Goal: Check status: Check status

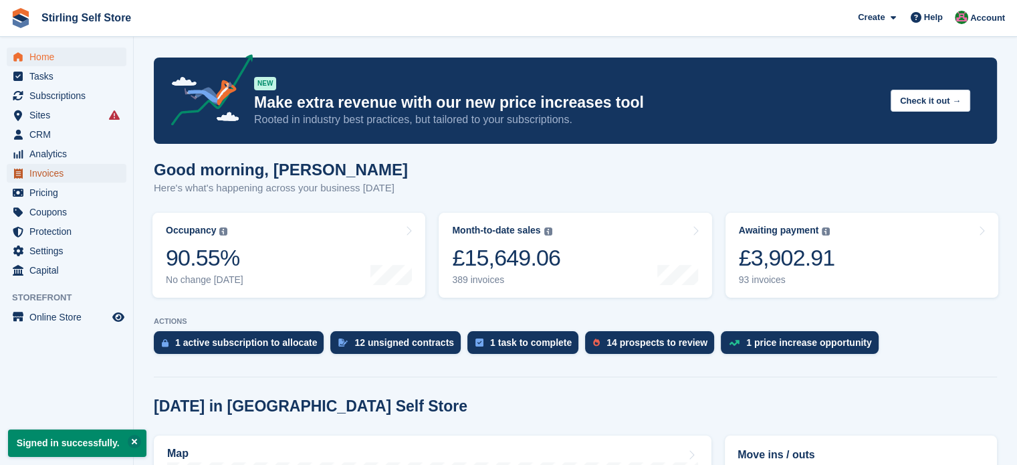
click at [63, 174] on span "Invoices" at bounding box center [69, 173] width 80 height 19
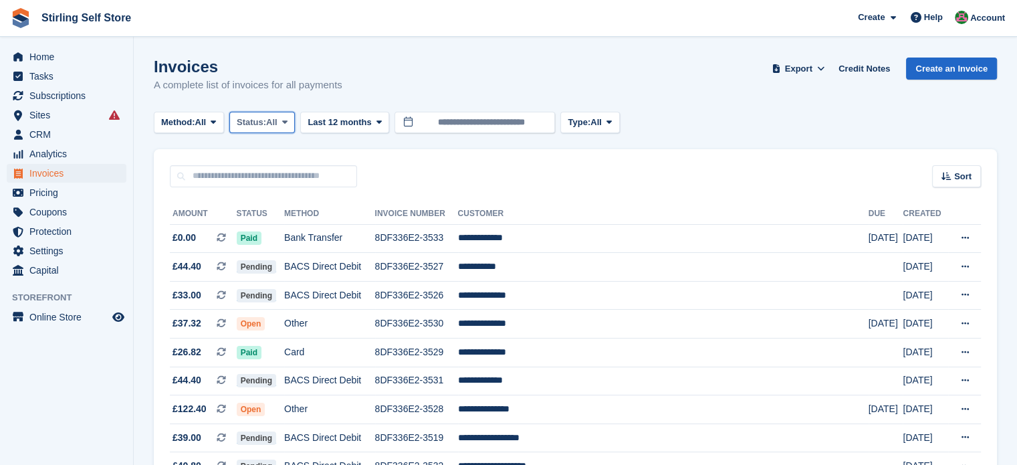
click at [287, 120] on icon at bounding box center [284, 122] width 5 height 9
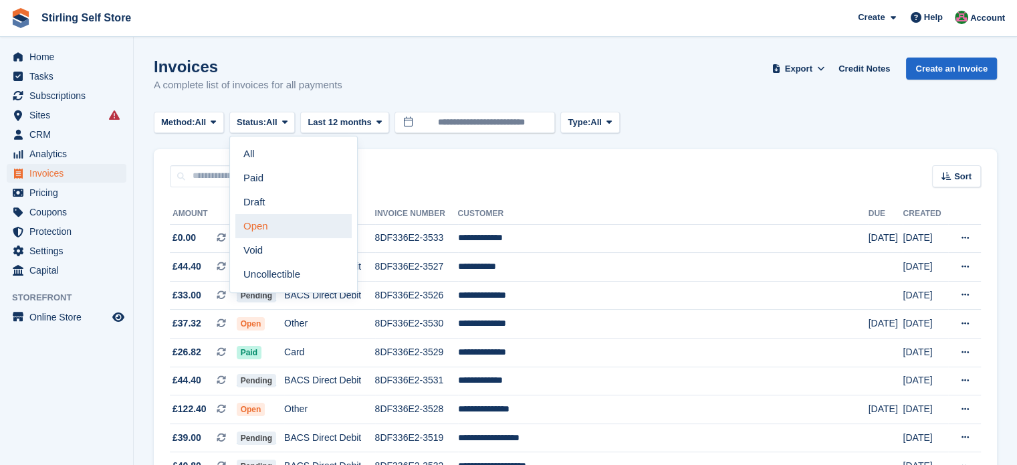
click at [296, 230] on link "Open" at bounding box center [293, 226] width 116 height 24
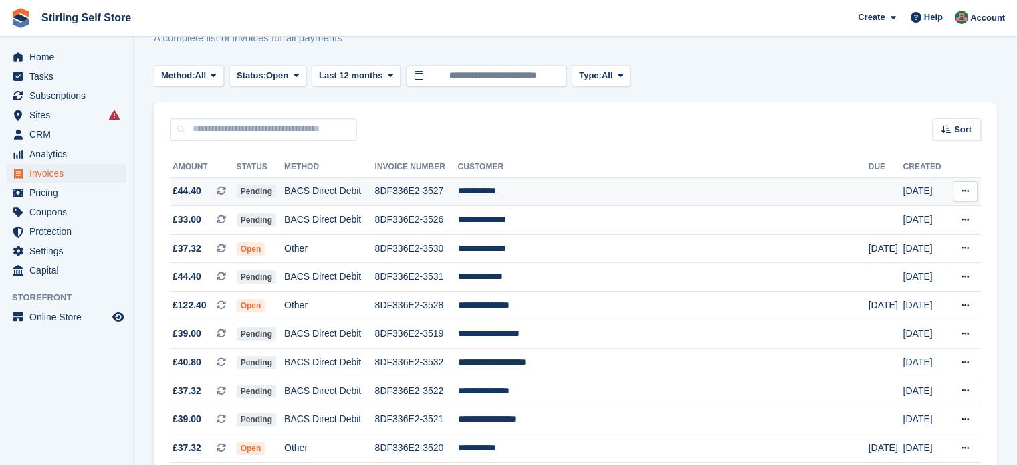
scroll to position [67, 0]
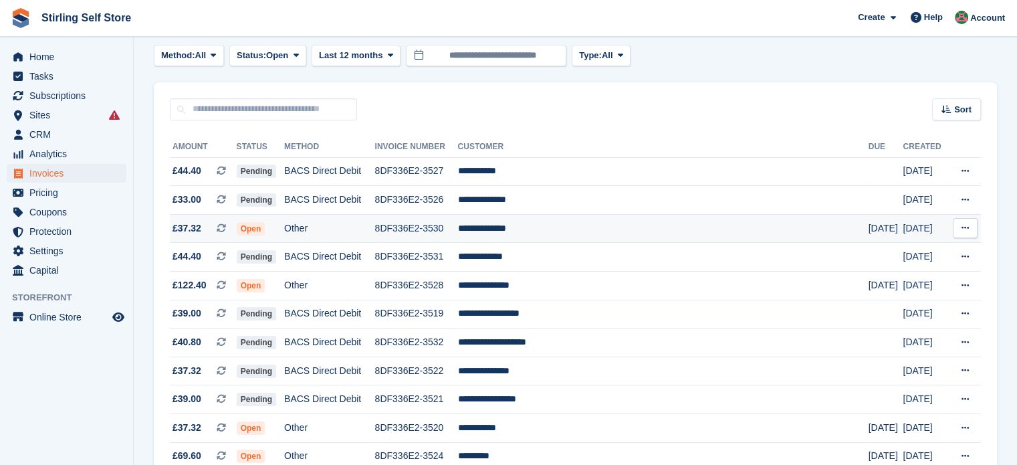
click at [527, 227] on td "**********" at bounding box center [663, 228] width 411 height 29
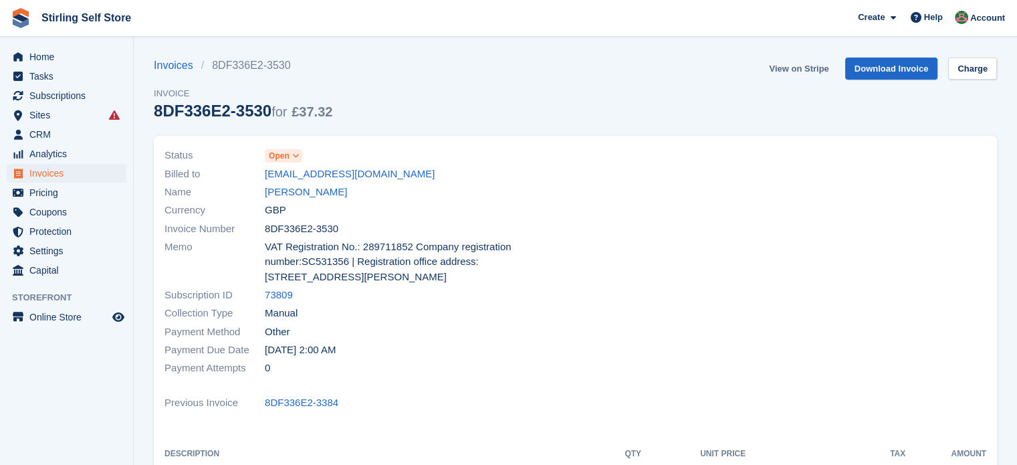
click at [791, 68] on link "View on Stripe" at bounding box center [799, 68] width 70 height 22
click at [75, 174] on span "Invoices" at bounding box center [69, 173] width 80 height 19
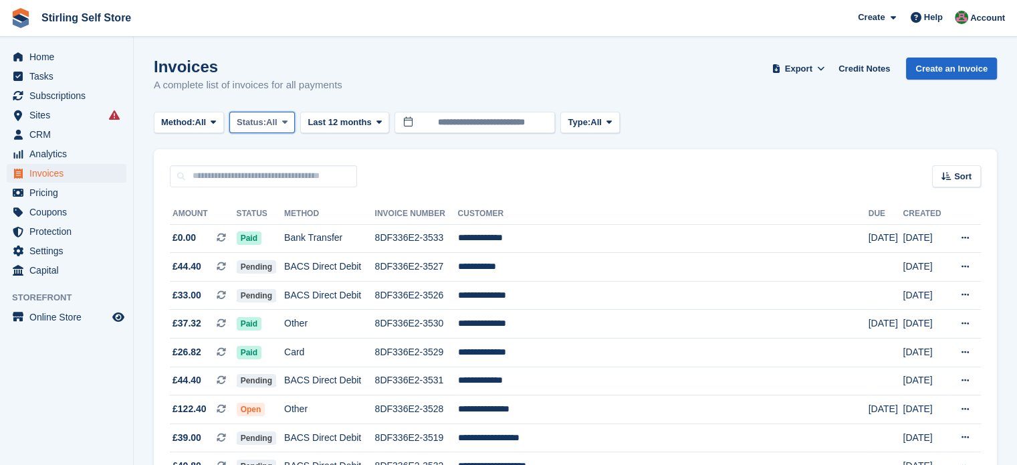
click at [287, 120] on icon at bounding box center [284, 122] width 5 height 9
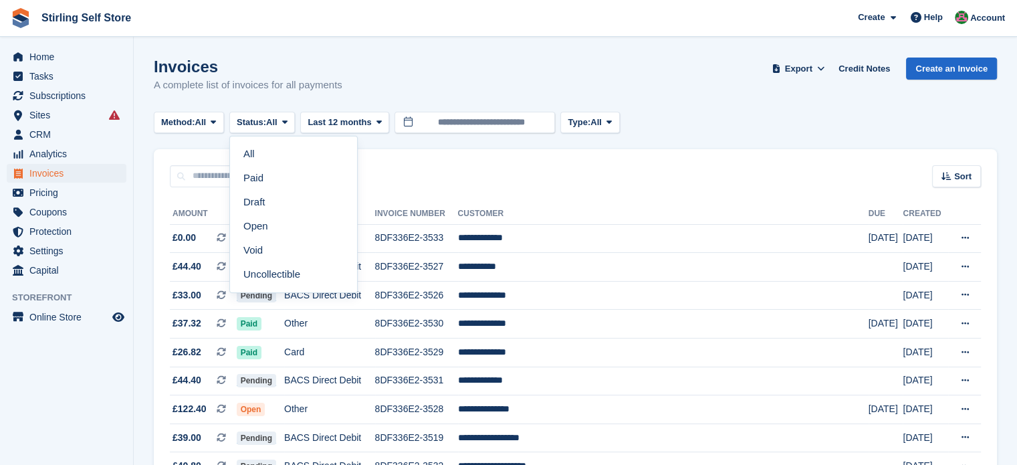
drag, startPoint x: 283, startPoint y: 227, endPoint x: 292, endPoint y: 225, distance: 8.8
click at [283, 226] on link "Open" at bounding box center [293, 226] width 116 height 24
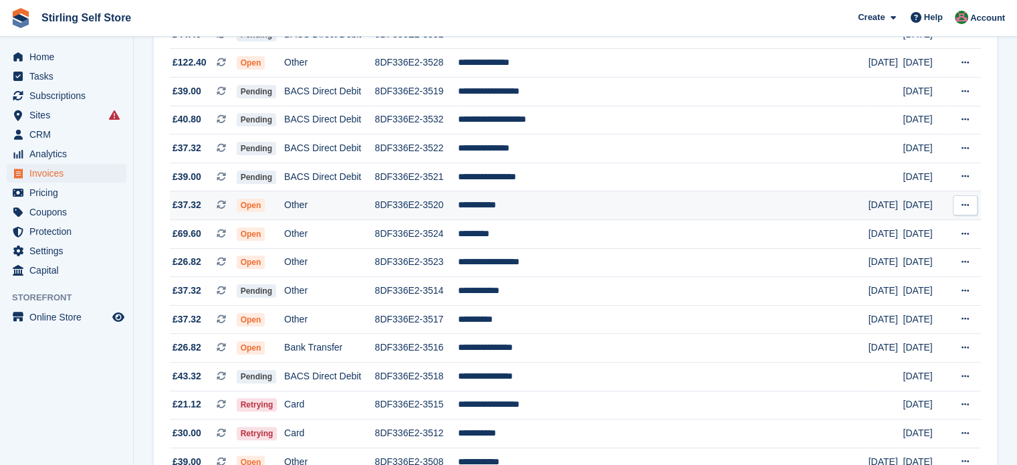
scroll to position [267, 0]
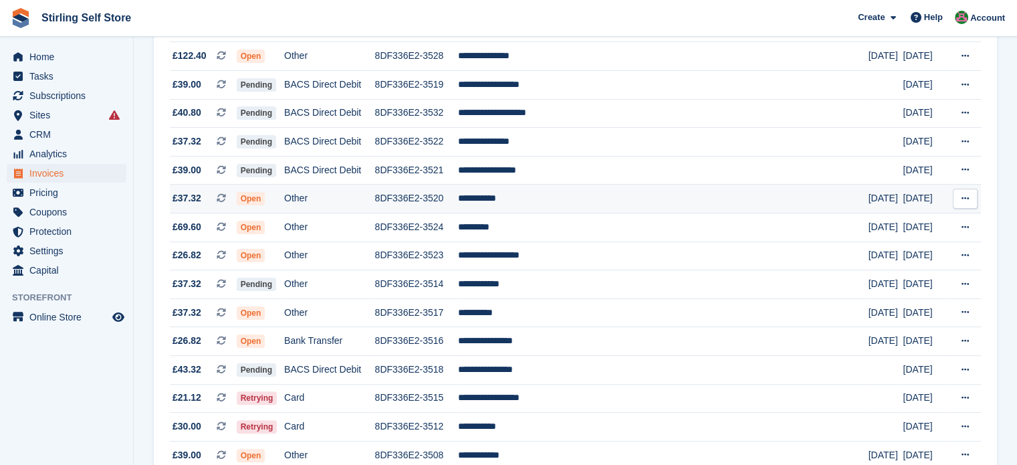
click at [542, 202] on td "**********" at bounding box center [663, 199] width 411 height 29
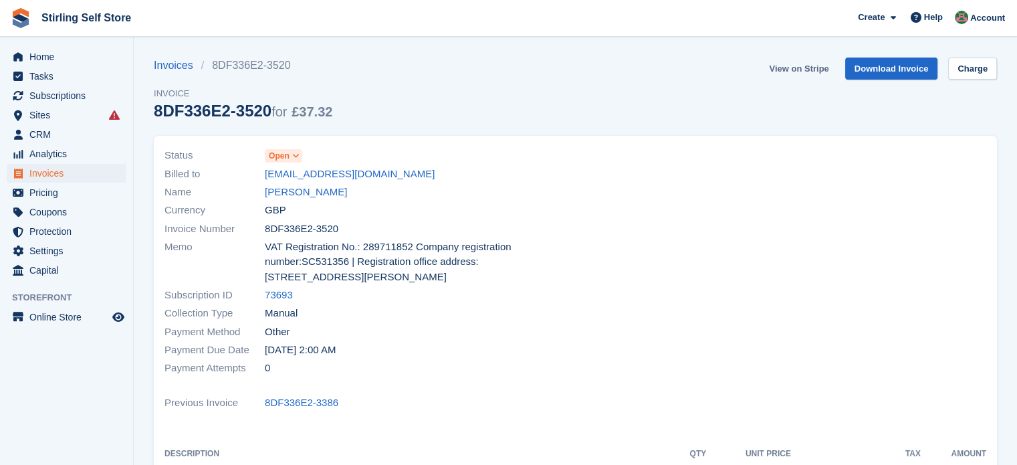
click at [789, 66] on link "View on Stripe" at bounding box center [799, 68] width 70 height 22
click at [68, 175] on span "Invoices" at bounding box center [69, 173] width 80 height 19
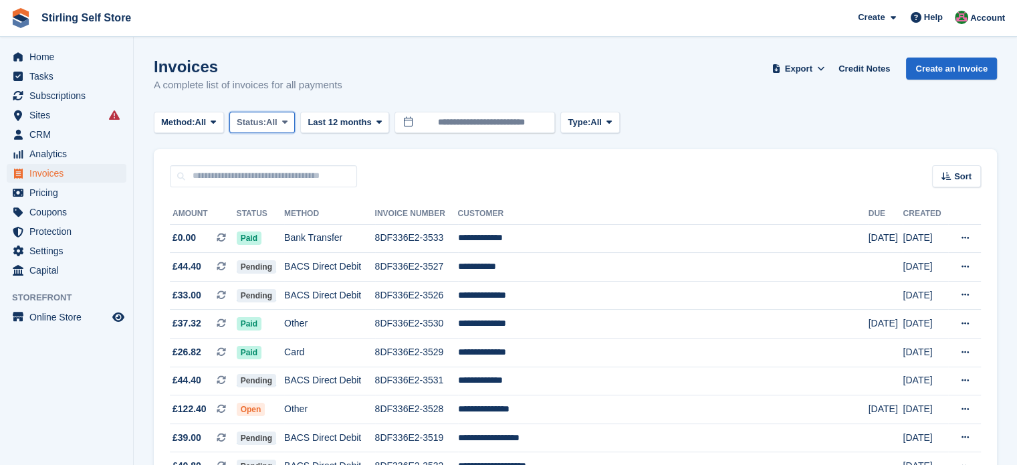
click at [287, 122] on icon at bounding box center [284, 122] width 5 height 9
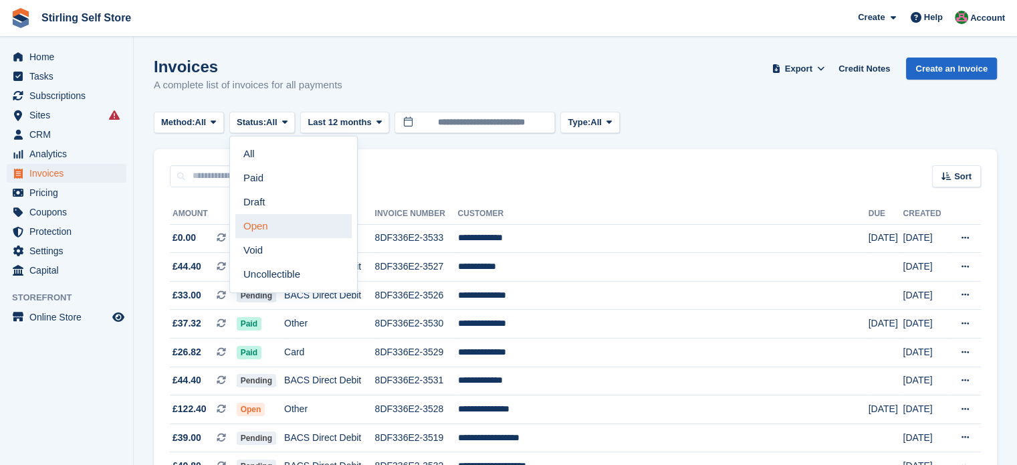
click at [303, 227] on link "Open" at bounding box center [293, 226] width 116 height 24
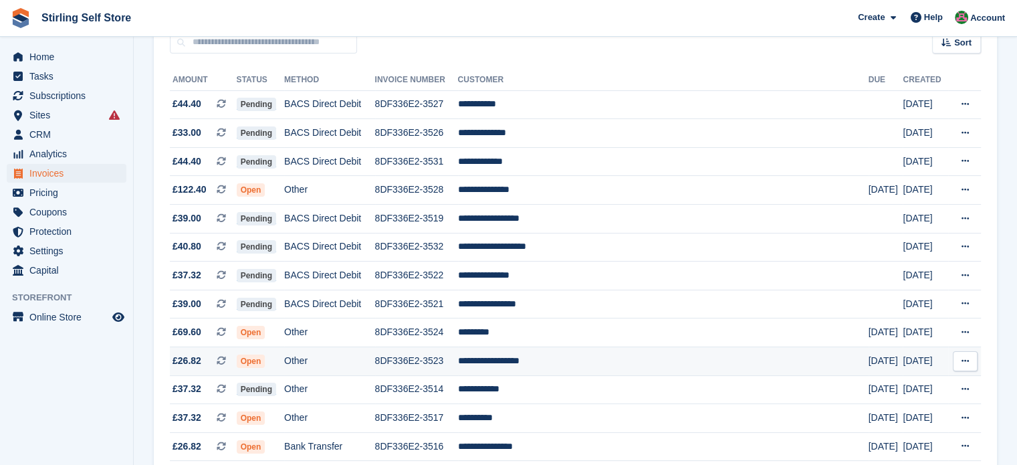
scroll to position [267, 0]
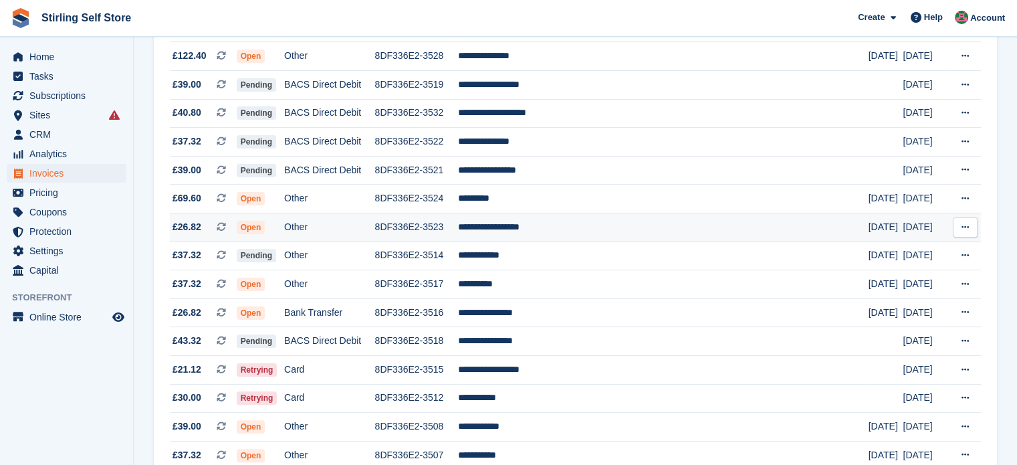
click at [543, 229] on td "**********" at bounding box center [663, 227] width 411 height 29
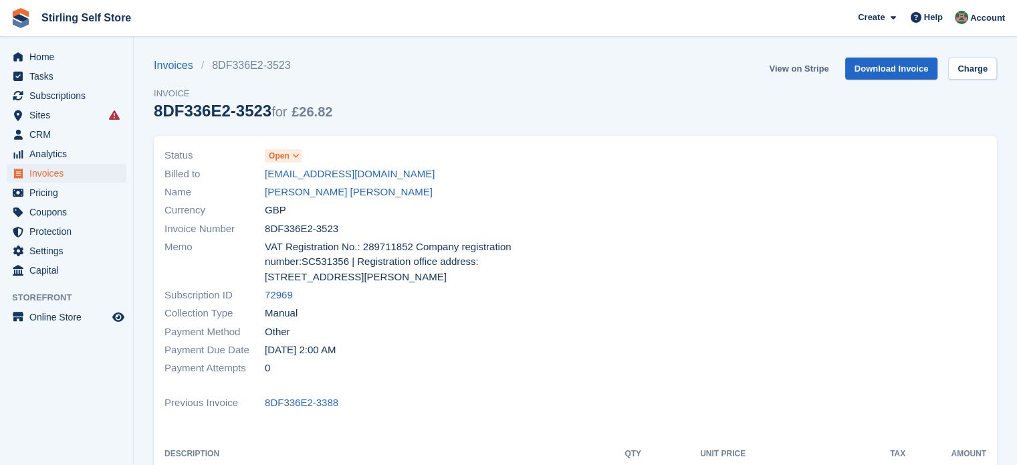
click at [791, 69] on link "View on Stripe" at bounding box center [799, 68] width 70 height 22
click at [85, 174] on span "Invoices" at bounding box center [69, 173] width 80 height 19
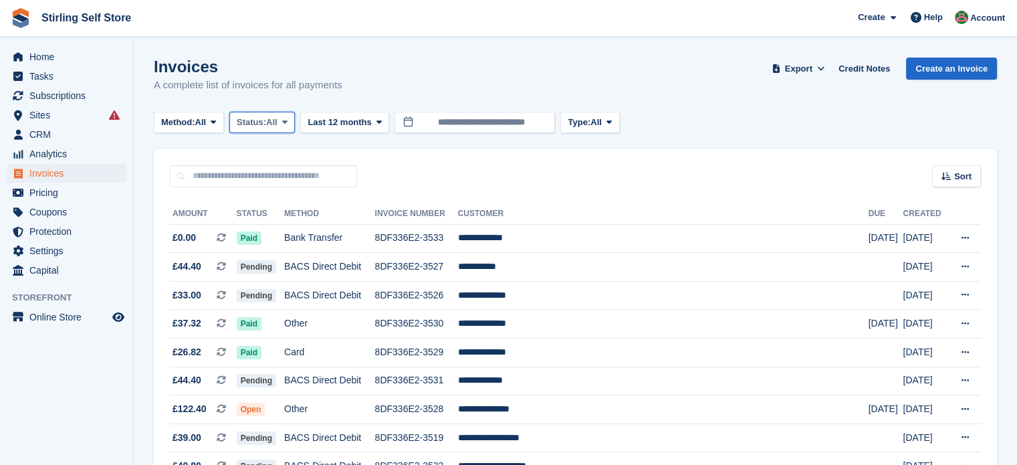
click at [286, 120] on icon at bounding box center [284, 122] width 5 height 9
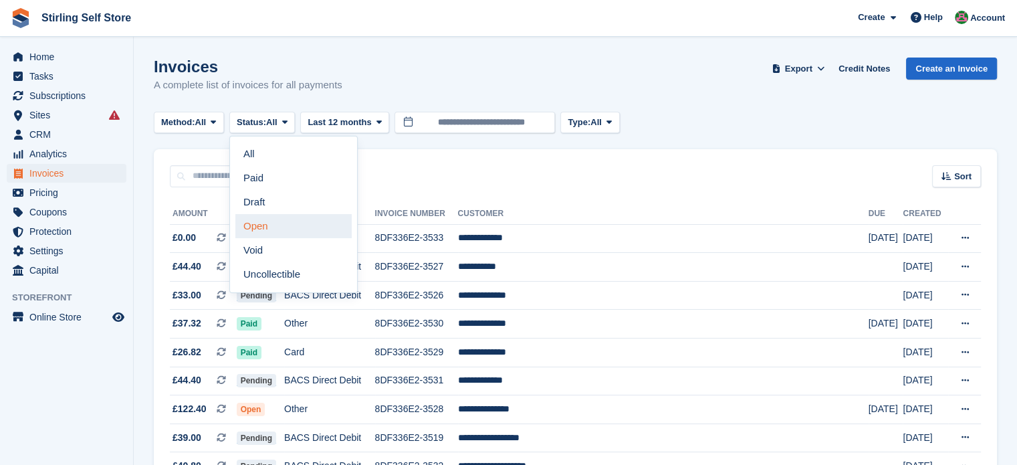
click at [299, 229] on link "Open" at bounding box center [293, 226] width 116 height 24
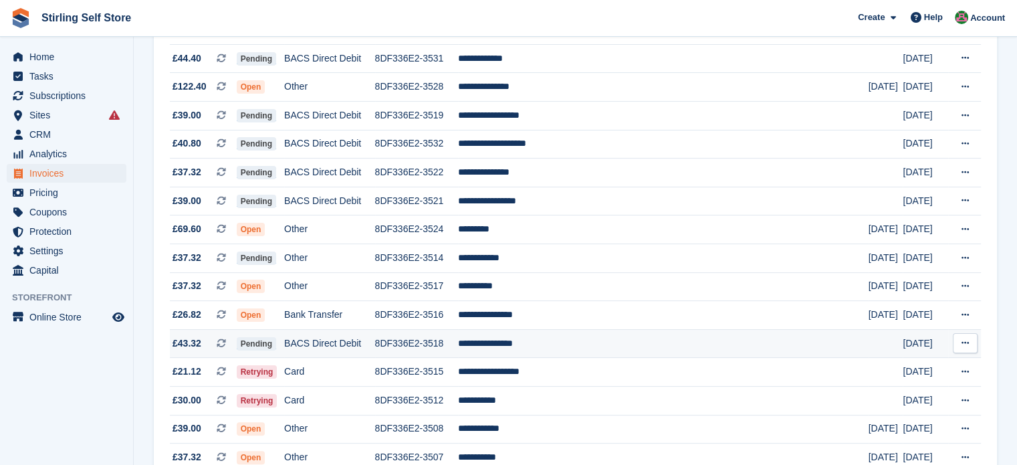
scroll to position [267, 0]
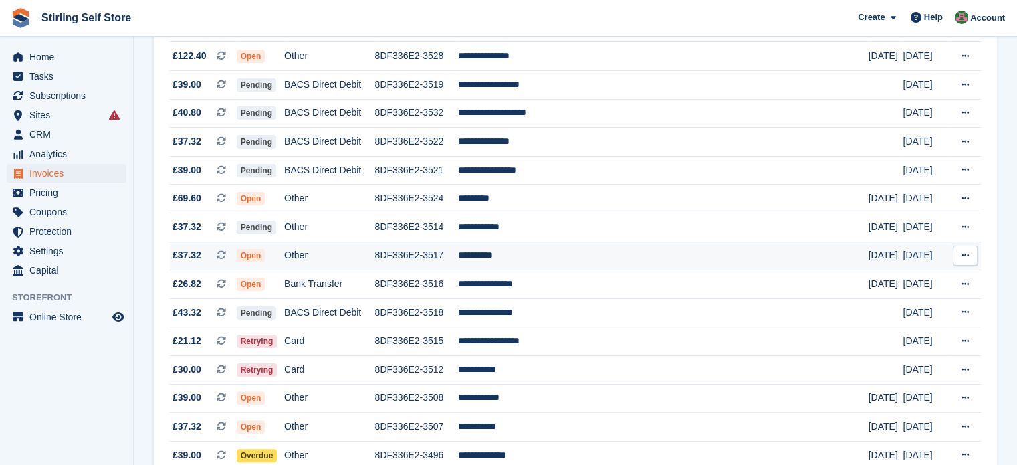
click at [519, 257] on td "**********" at bounding box center [663, 255] width 411 height 29
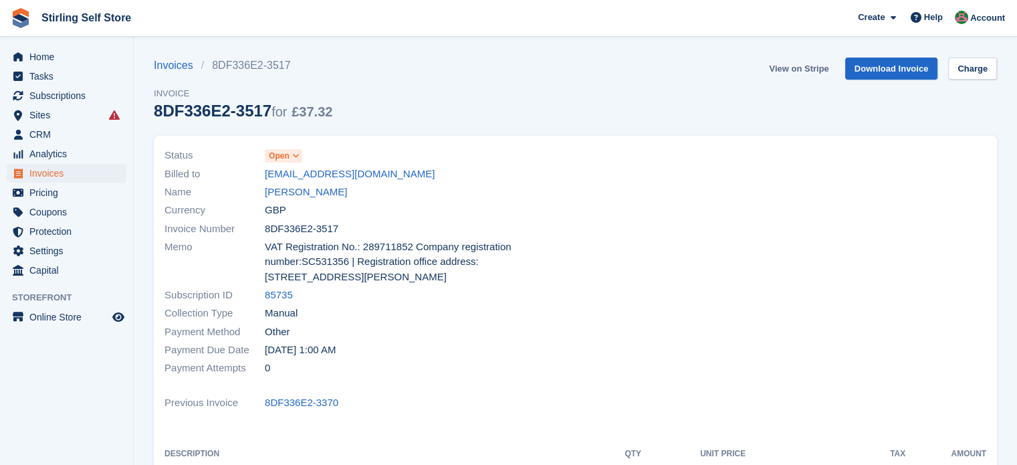
click at [803, 72] on link "View on Stripe" at bounding box center [799, 68] width 70 height 22
click at [50, 173] on span "Invoices" at bounding box center [69, 173] width 80 height 19
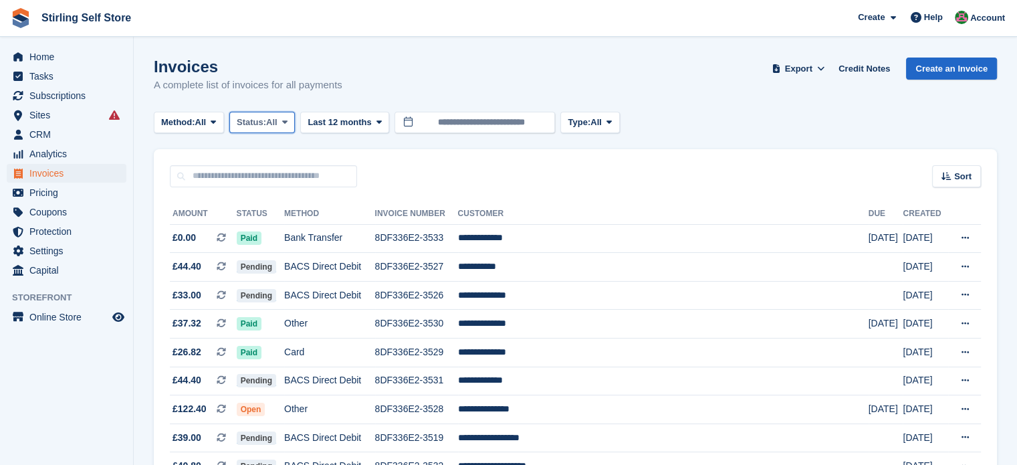
click at [286, 120] on icon at bounding box center [284, 122] width 5 height 9
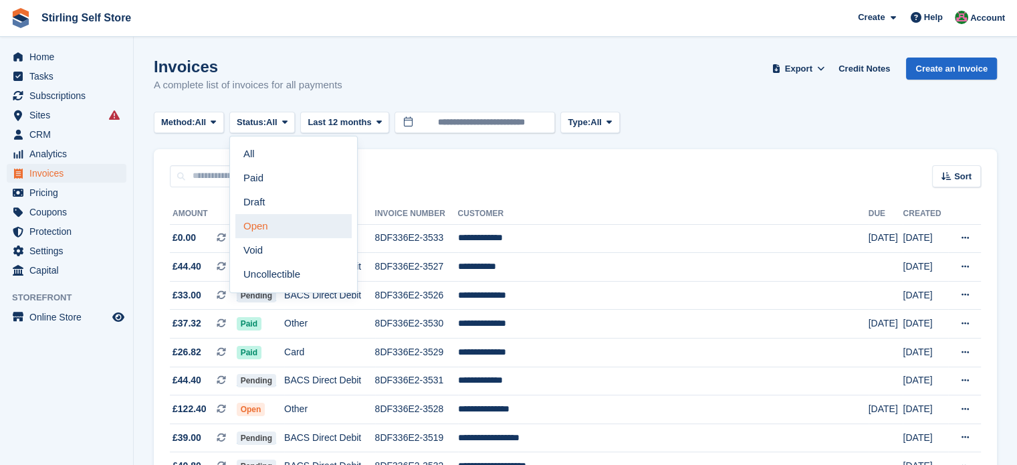
click at [273, 226] on link "Open" at bounding box center [293, 226] width 116 height 24
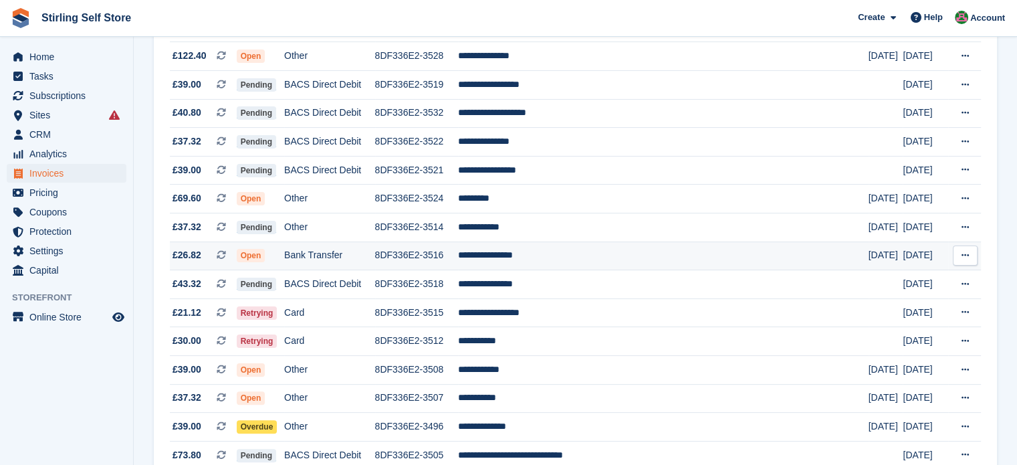
scroll to position [334, 0]
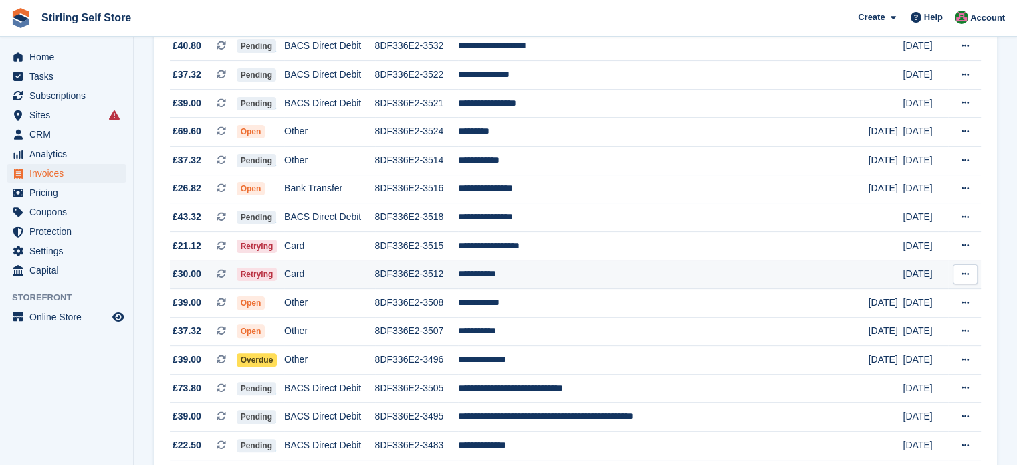
click at [538, 277] on td "**********" at bounding box center [663, 274] width 411 height 29
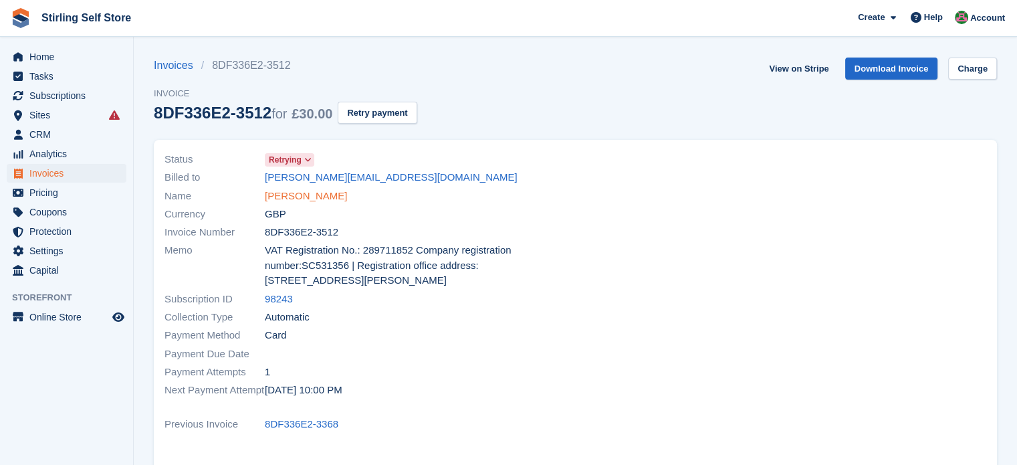
click at [288, 199] on link "[PERSON_NAME]" at bounding box center [306, 196] width 82 height 15
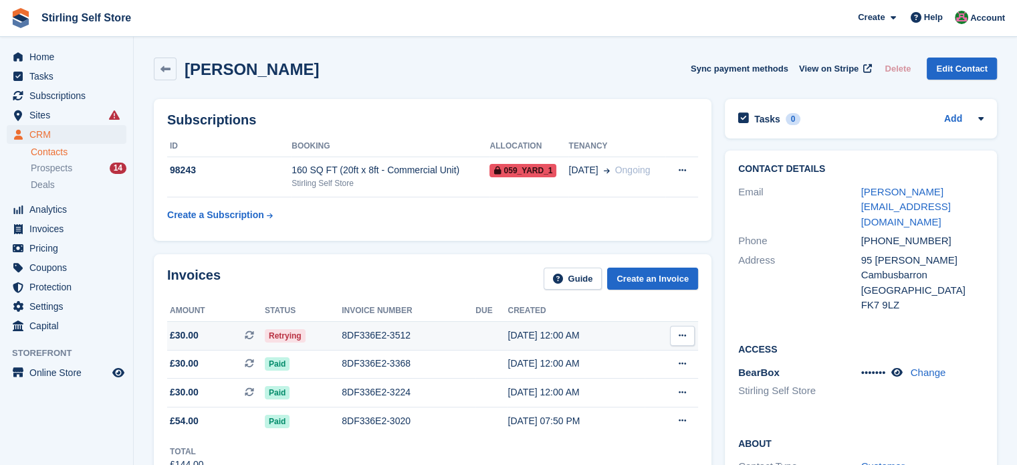
click at [377, 332] on div "8DF336E2-3512" at bounding box center [409, 335] width 134 height 14
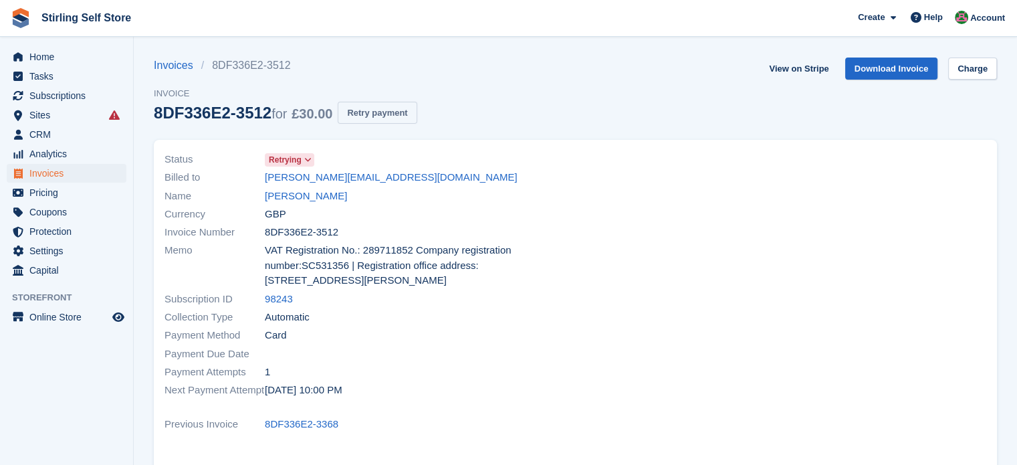
click at [390, 114] on button "Retry payment" at bounding box center [377, 113] width 79 height 22
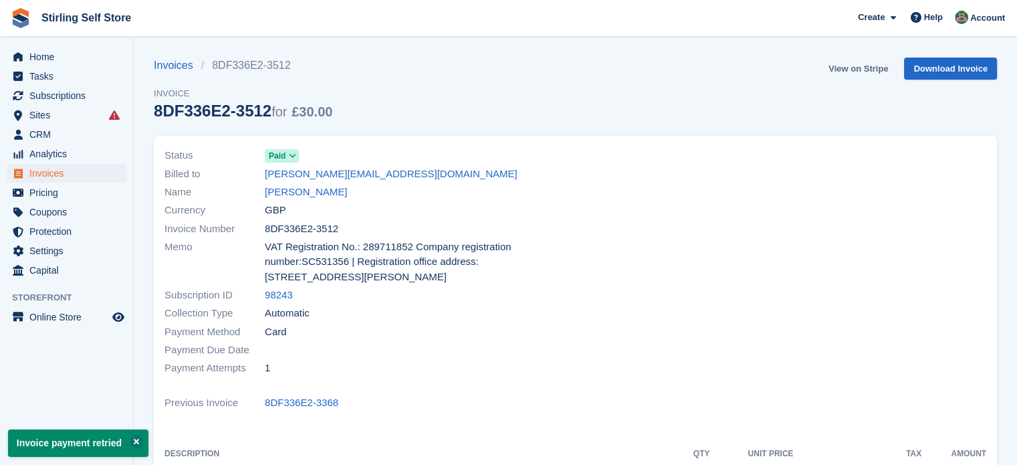
click at [853, 70] on link "View on Stripe" at bounding box center [858, 68] width 70 height 22
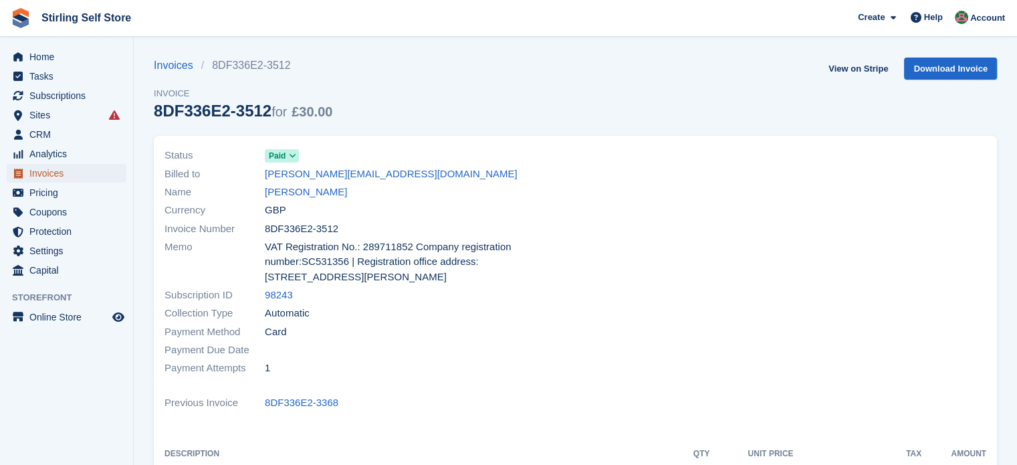
click at [56, 173] on span "Invoices" at bounding box center [69, 173] width 80 height 19
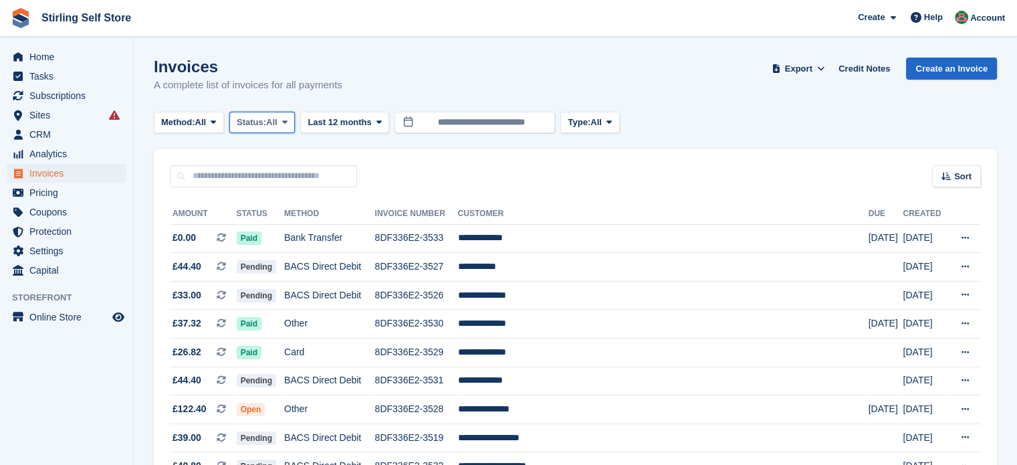
click at [287, 122] on icon at bounding box center [284, 122] width 5 height 9
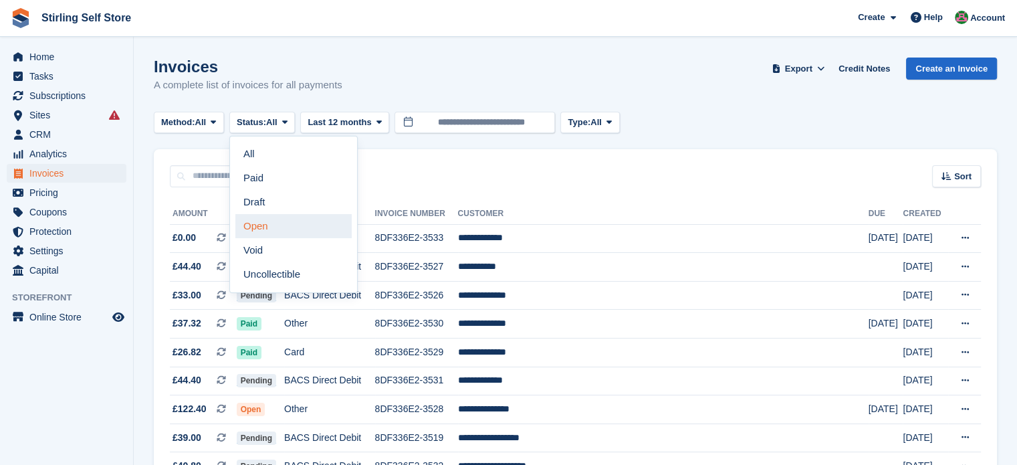
click at [273, 227] on link "Open" at bounding box center [293, 226] width 116 height 24
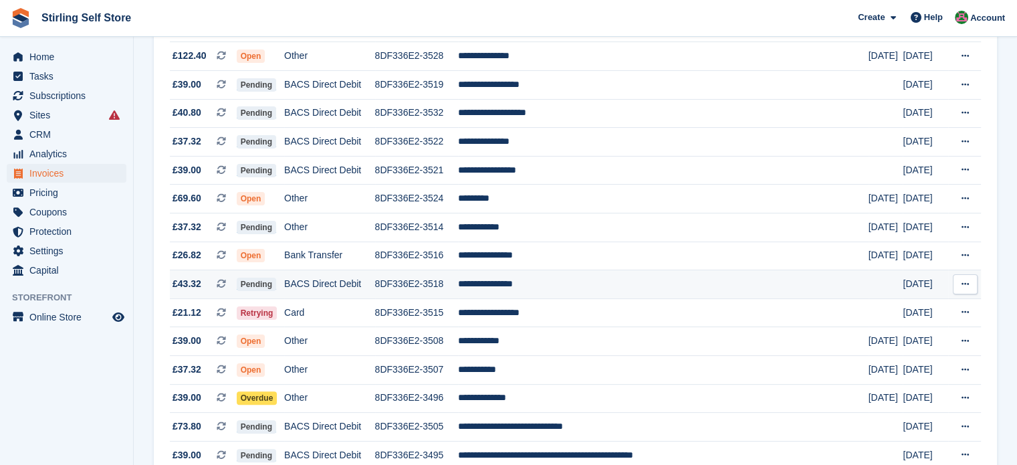
scroll to position [334, 0]
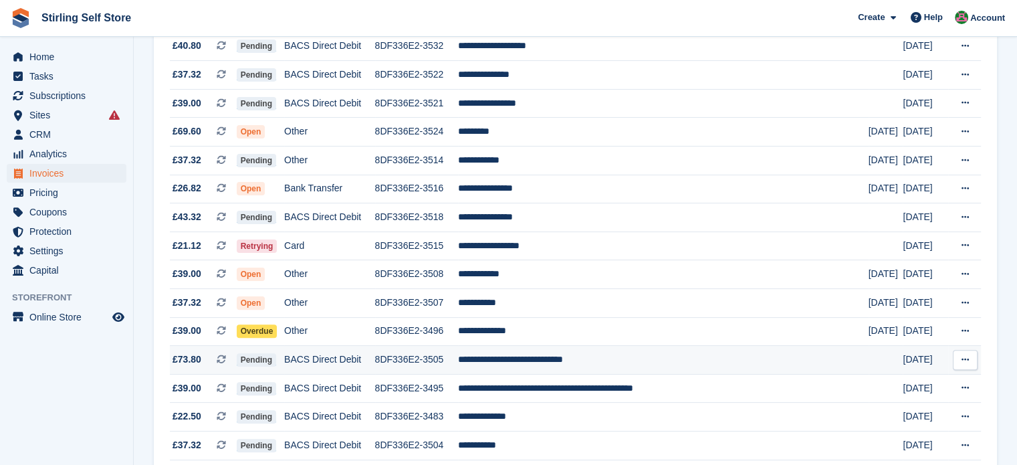
click at [870, 360] on td at bounding box center [885, 360] width 35 height 29
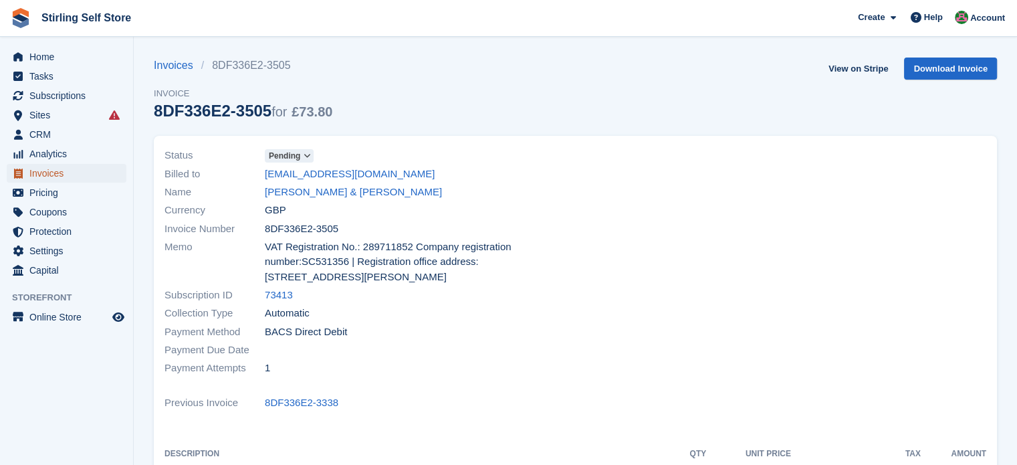
click at [75, 179] on span "Invoices" at bounding box center [69, 173] width 80 height 19
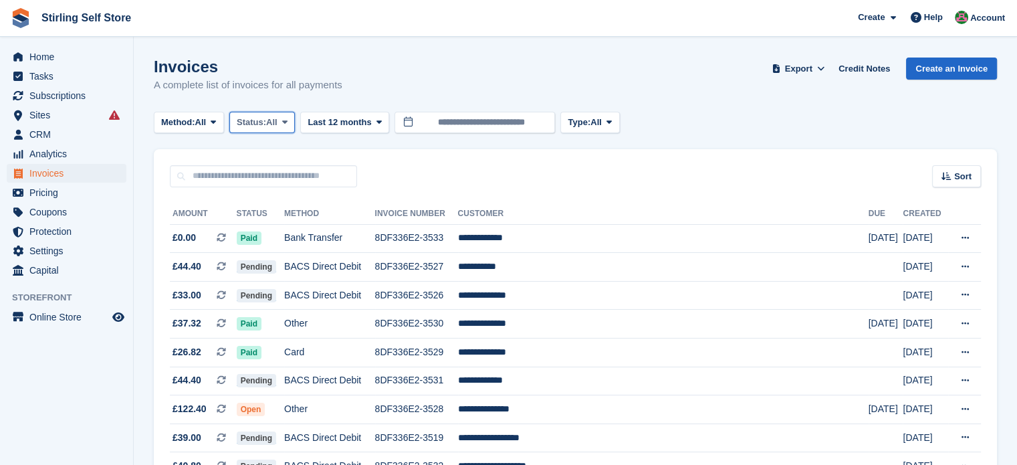
click at [286, 122] on icon at bounding box center [284, 122] width 5 height 9
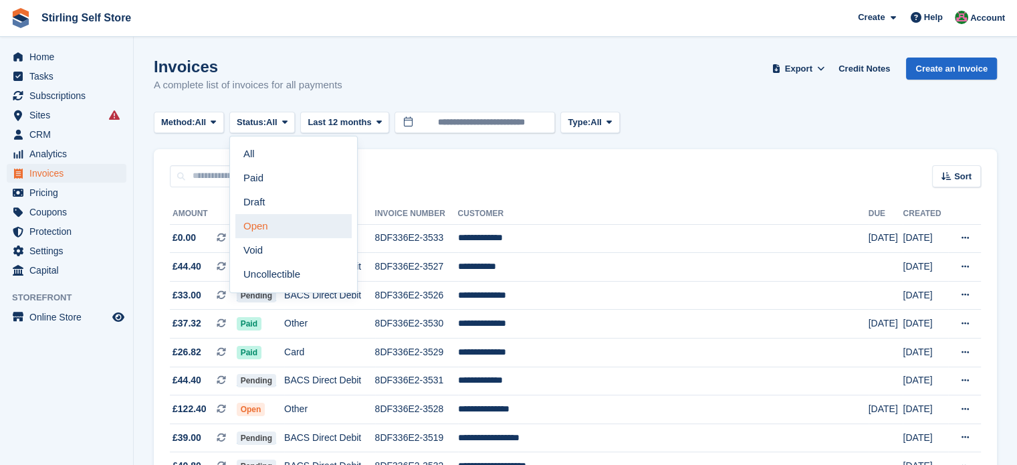
click at [279, 227] on link "Open" at bounding box center [293, 226] width 116 height 24
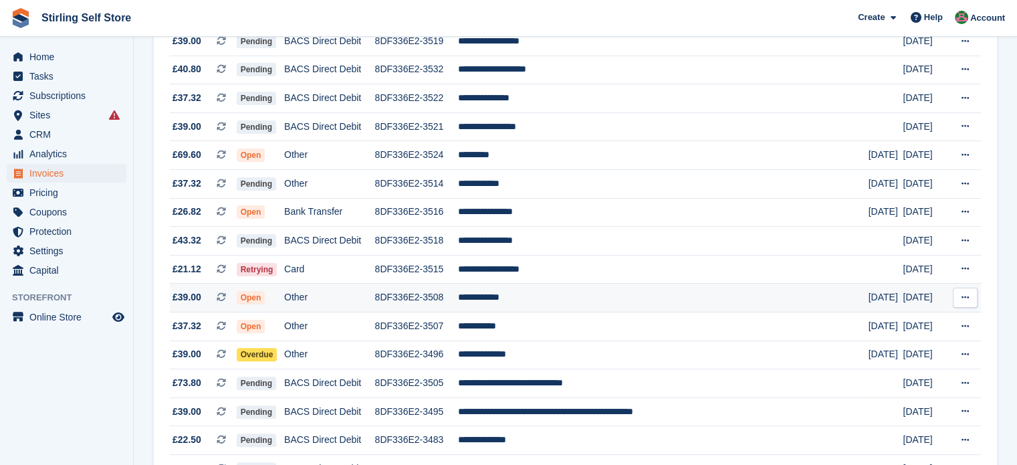
scroll to position [334, 0]
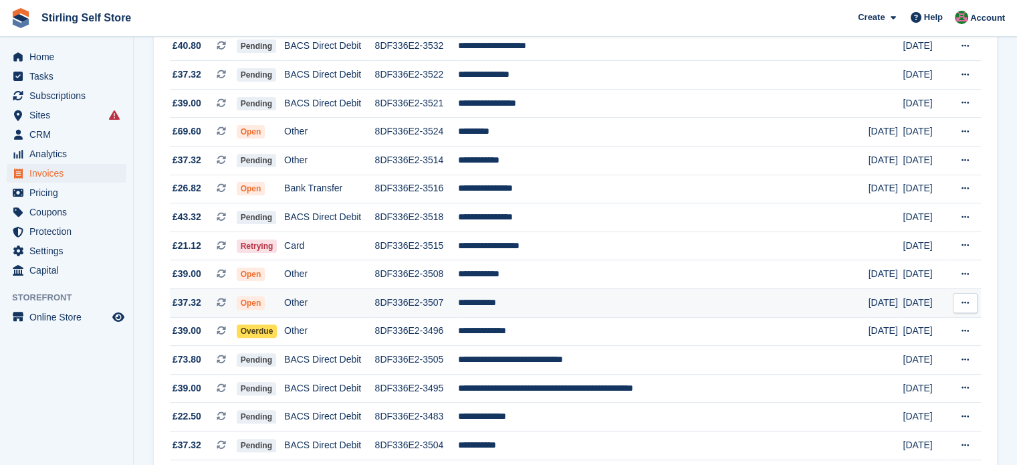
click at [526, 304] on td "**********" at bounding box center [663, 303] width 411 height 29
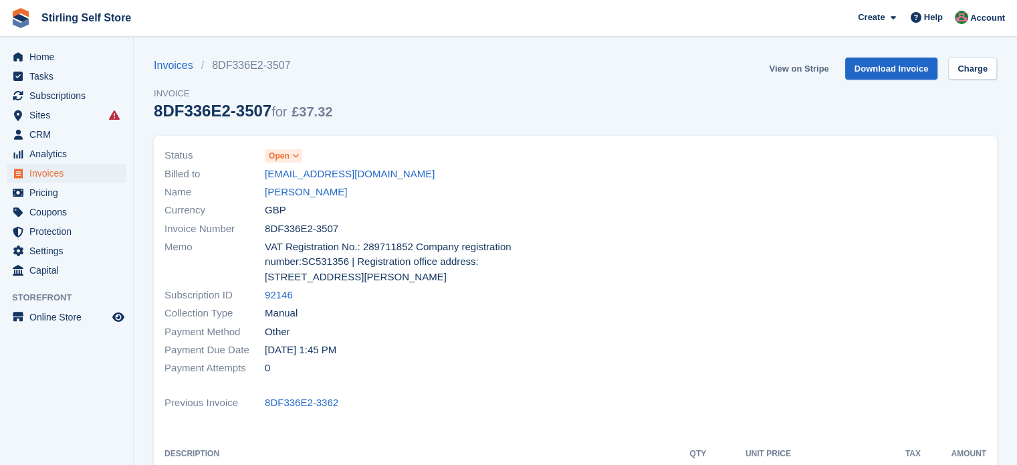
click at [797, 74] on link "View on Stripe" at bounding box center [799, 68] width 70 height 22
click at [72, 174] on span "Invoices" at bounding box center [69, 173] width 80 height 19
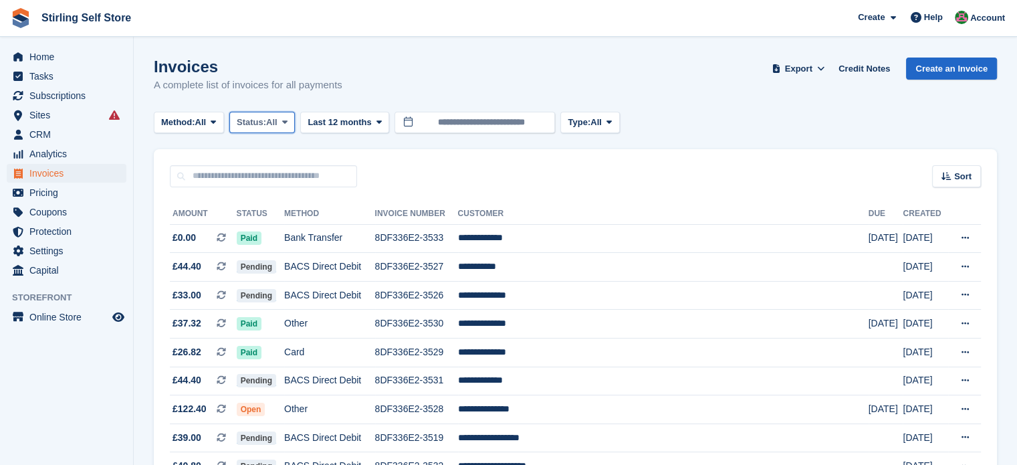
click at [287, 122] on icon at bounding box center [284, 122] width 5 height 9
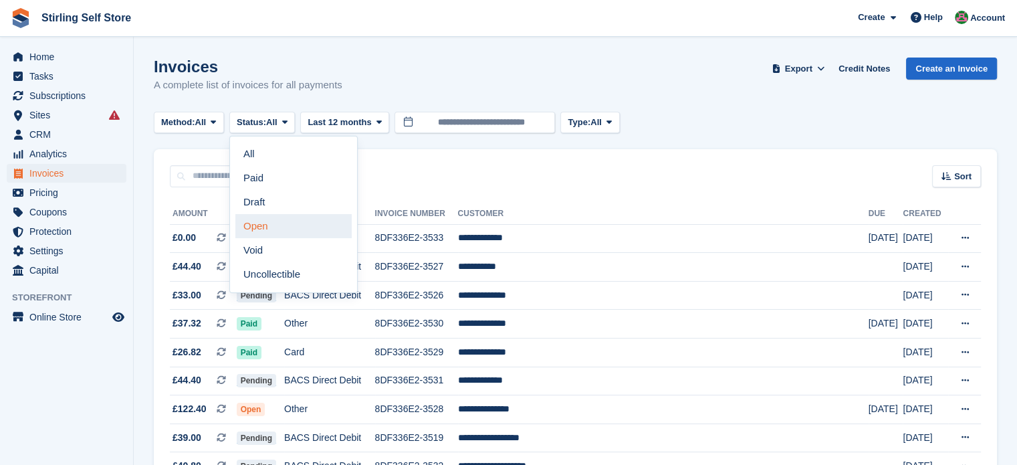
click at [284, 225] on link "Open" at bounding box center [293, 226] width 116 height 24
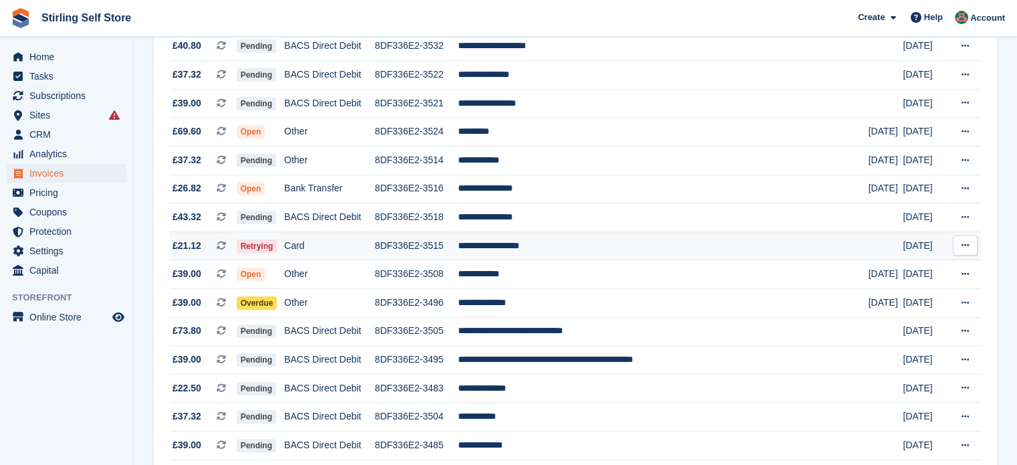
scroll to position [401, 0]
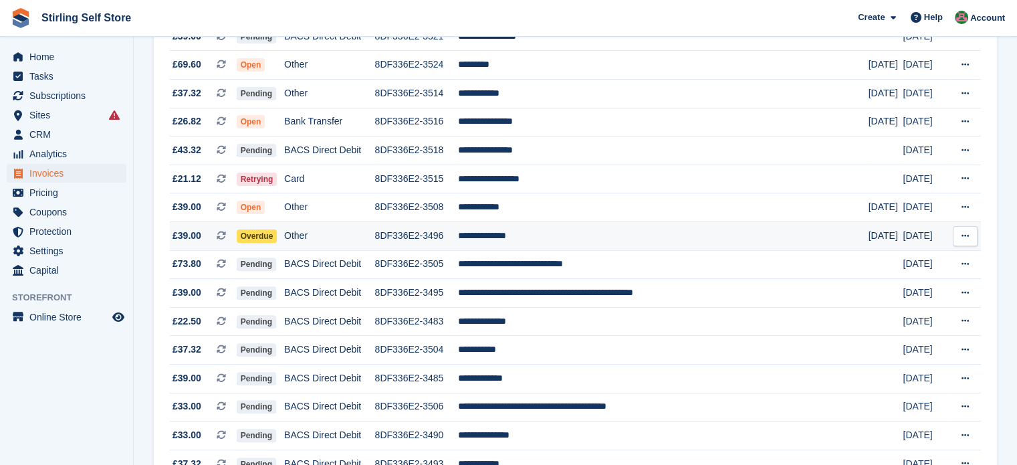
click at [551, 238] on td "**********" at bounding box center [663, 236] width 411 height 29
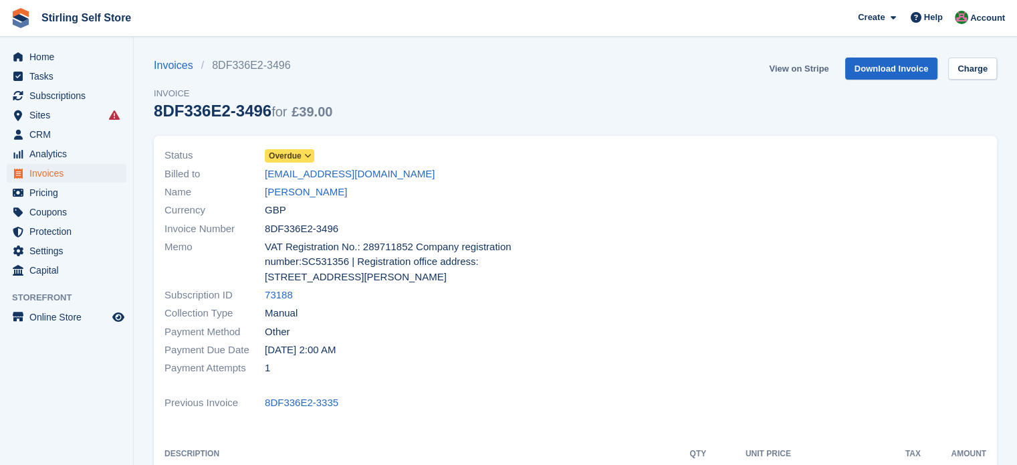
click at [803, 66] on link "View on Stripe" at bounding box center [799, 68] width 70 height 22
click at [76, 174] on span "Invoices" at bounding box center [69, 173] width 80 height 19
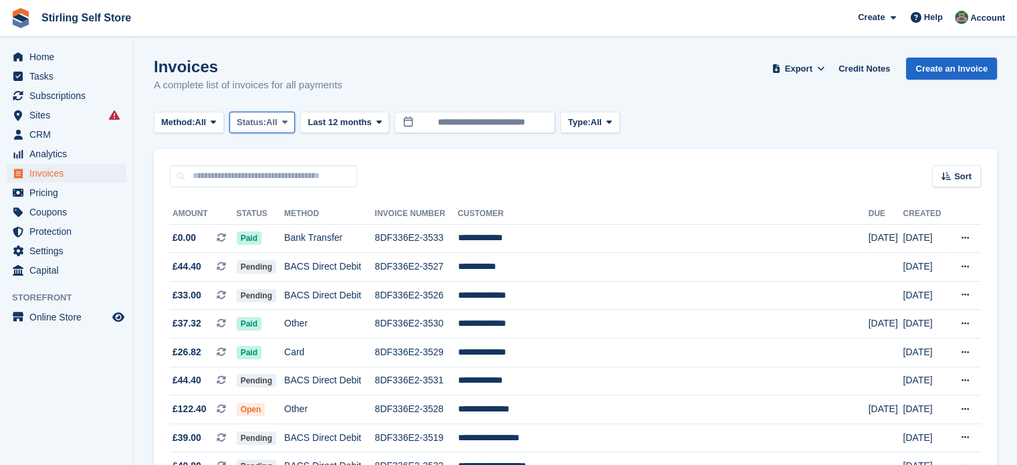
click at [287, 120] on icon at bounding box center [284, 122] width 5 height 9
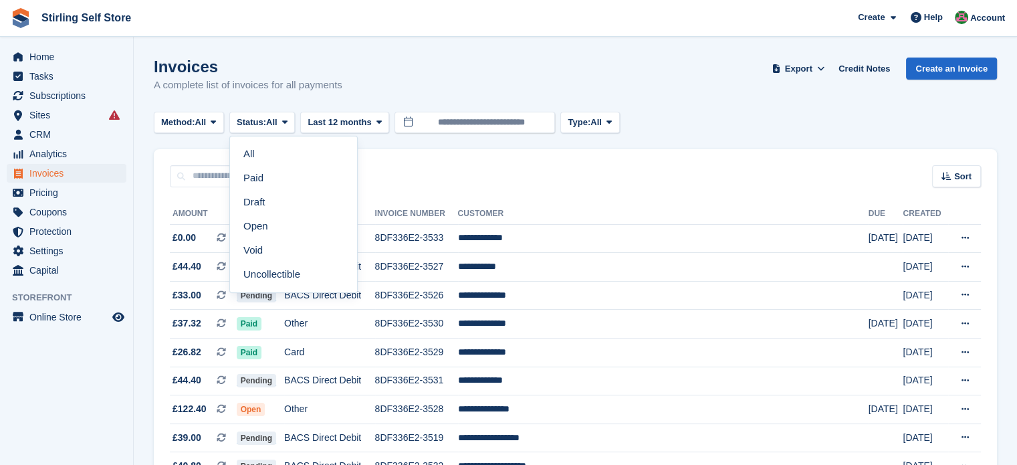
click at [285, 227] on link "Open" at bounding box center [293, 226] width 116 height 24
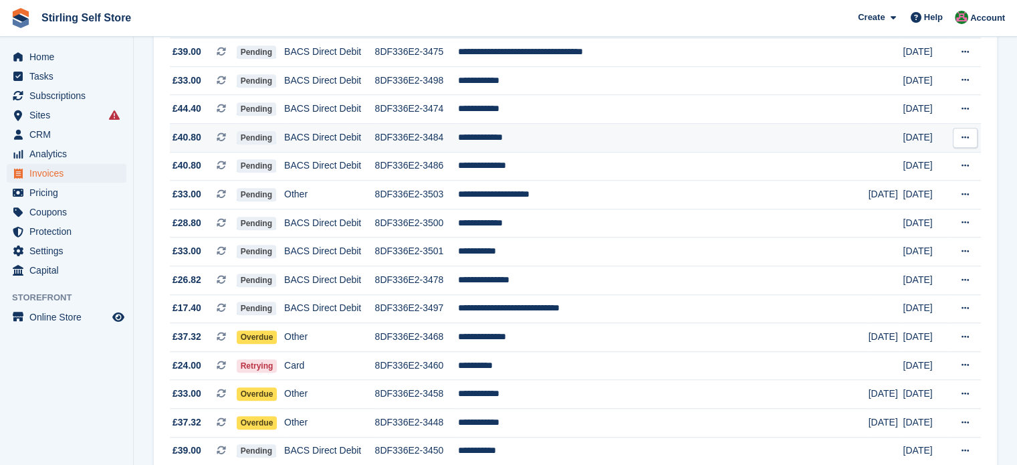
scroll to position [1203, 0]
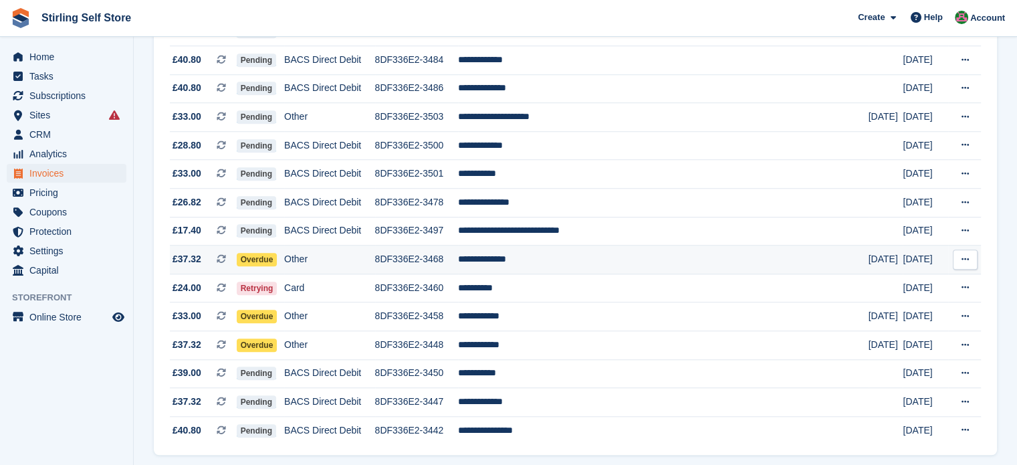
click at [548, 260] on td "**********" at bounding box center [663, 259] width 411 height 29
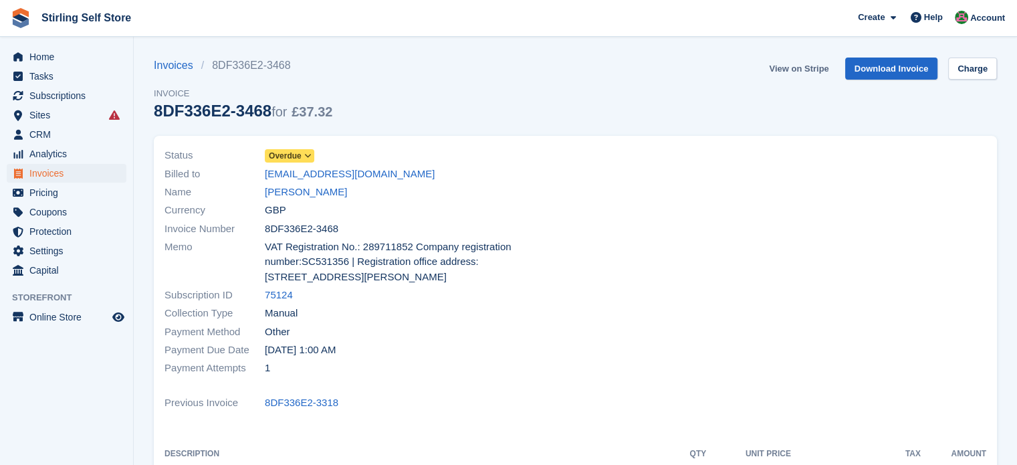
click at [797, 68] on link "View on Stripe" at bounding box center [799, 68] width 70 height 22
click at [67, 175] on span "Invoices" at bounding box center [69, 173] width 80 height 19
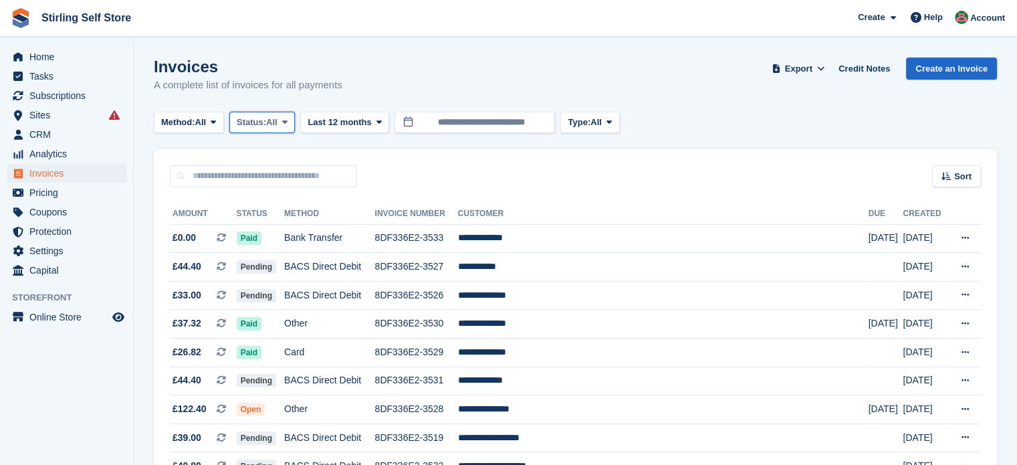
click at [286, 118] on icon at bounding box center [284, 122] width 5 height 9
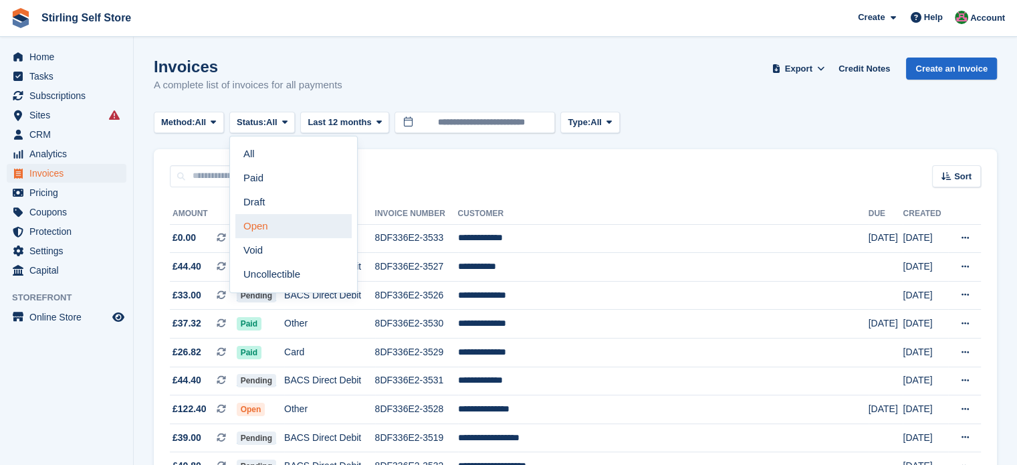
click at [280, 228] on link "Open" at bounding box center [293, 226] width 116 height 24
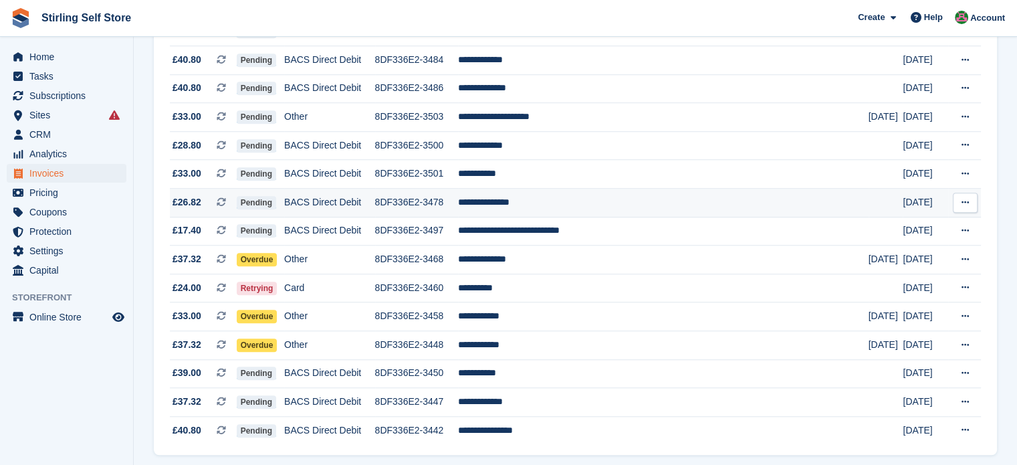
scroll to position [1256, 0]
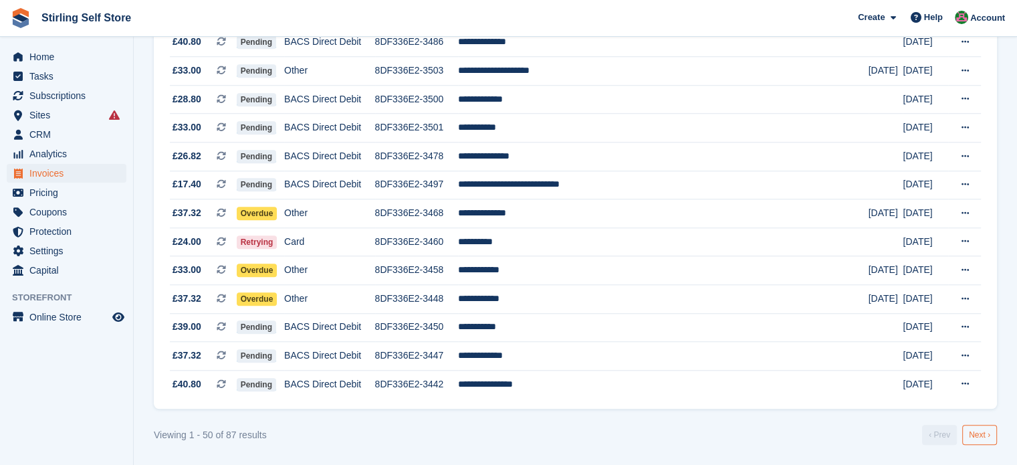
click at [980, 435] on link "Next ›" at bounding box center [979, 435] width 35 height 20
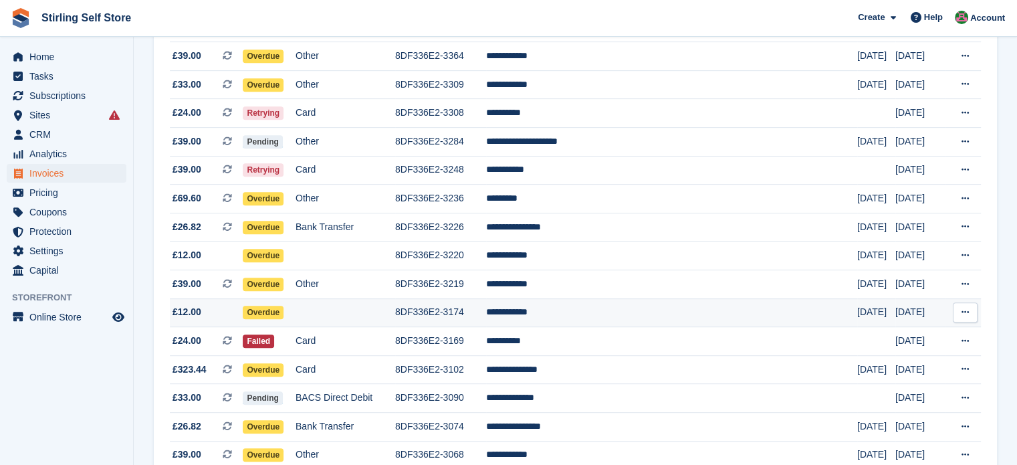
scroll to position [617, 0]
